Goal: Information Seeking & Learning: Check status

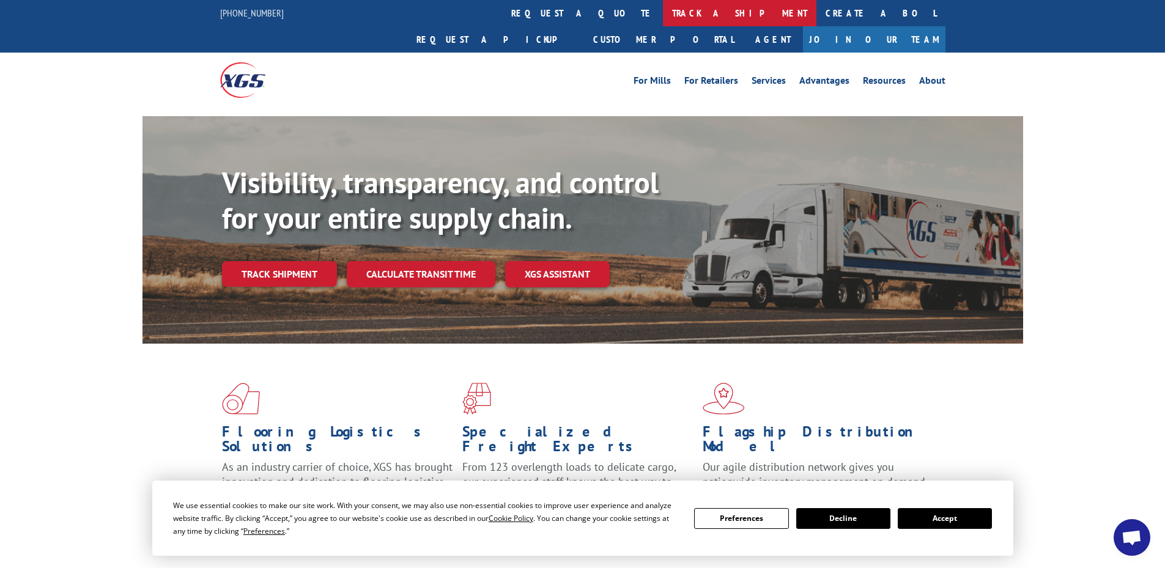
click at [663, 10] on link "track a shipment" at bounding box center [739, 13] width 153 height 26
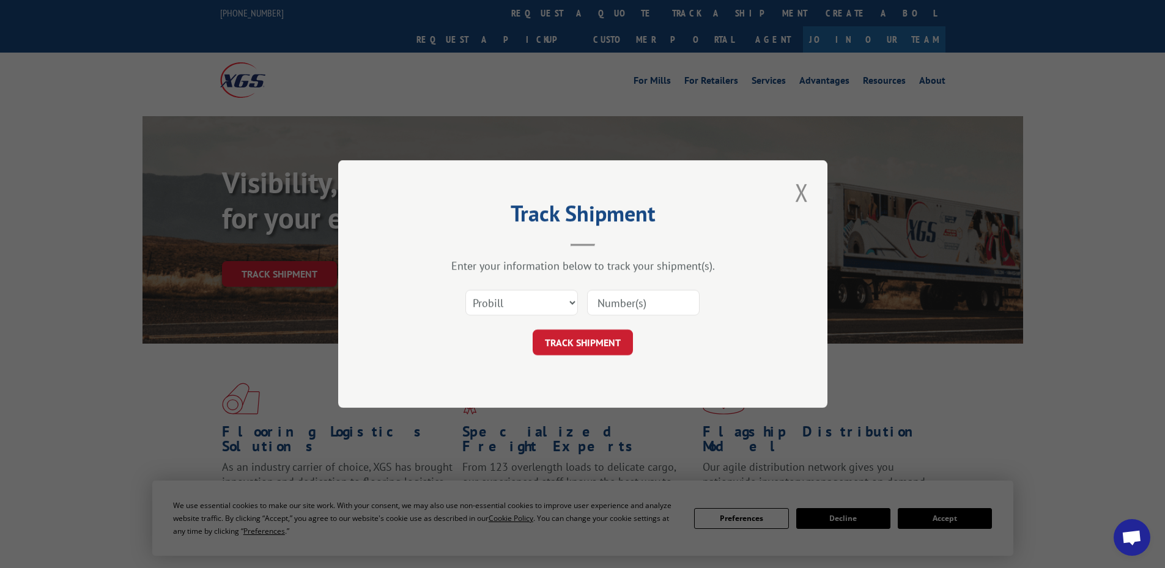
click at [606, 305] on input at bounding box center [643, 303] width 112 height 26
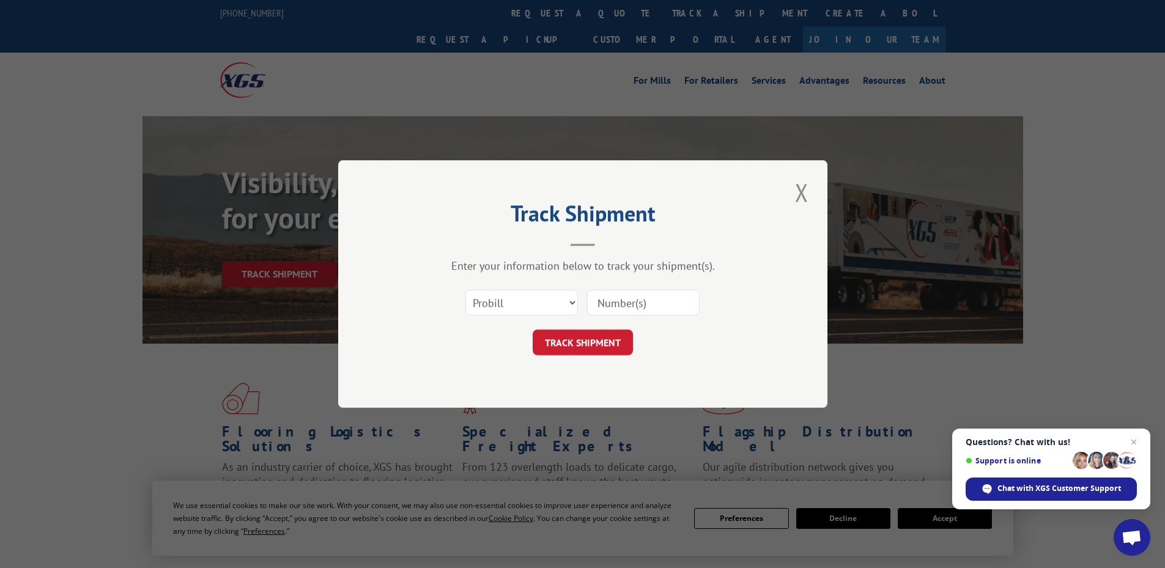
paste input "4896231"
type input "4896231"
drag, startPoint x: 504, startPoint y: 306, endPoint x: 504, endPoint y: 315, distance: 8.6
click at [504, 306] on select "Select category... Probill BOL PO" at bounding box center [521, 303] width 112 height 26
select select "bol"
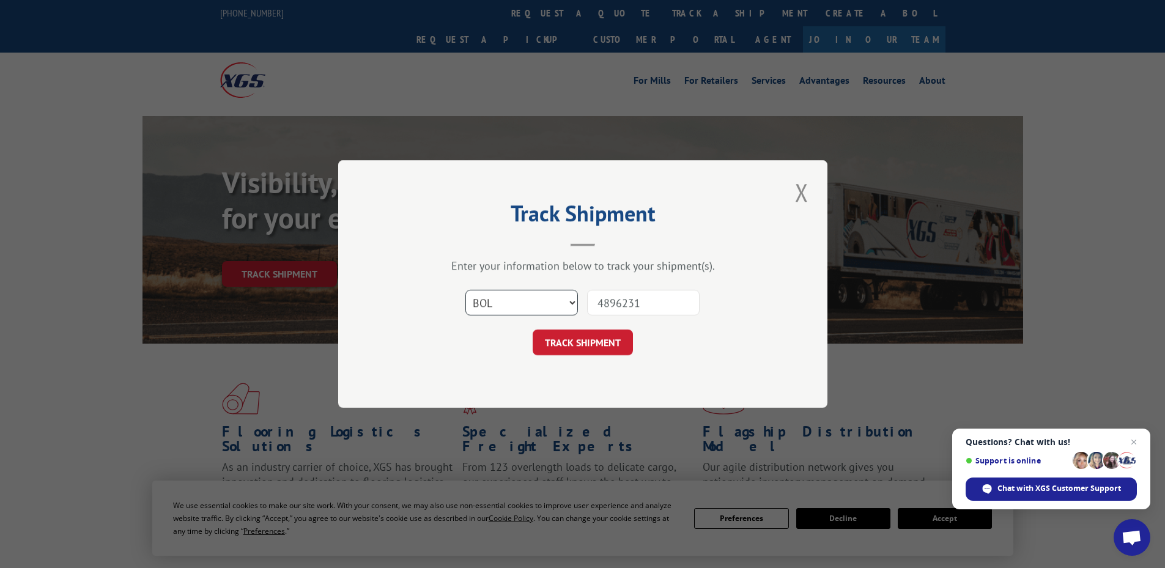
click at [465, 290] on select "Select category... Probill BOL PO" at bounding box center [521, 303] width 112 height 26
click at [567, 339] on button "TRACK SHIPMENT" at bounding box center [583, 343] width 100 height 26
